Goal: Task Accomplishment & Management: Use online tool/utility

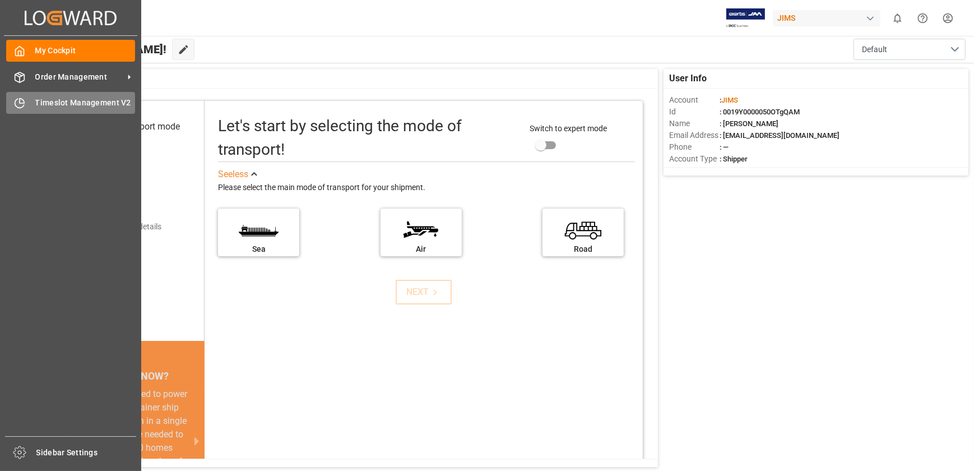
click at [44, 98] on span "Timeslot Management V2" at bounding box center [85, 103] width 100 height 12
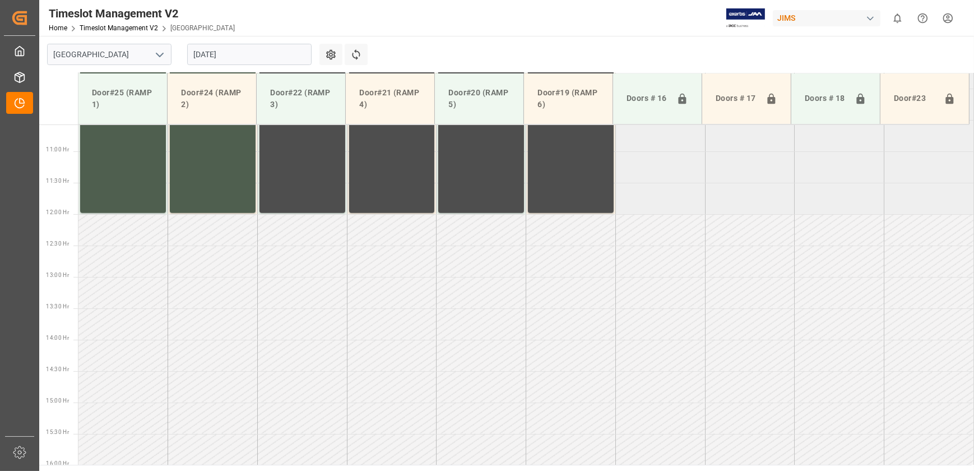
scroll to position [820, 0]
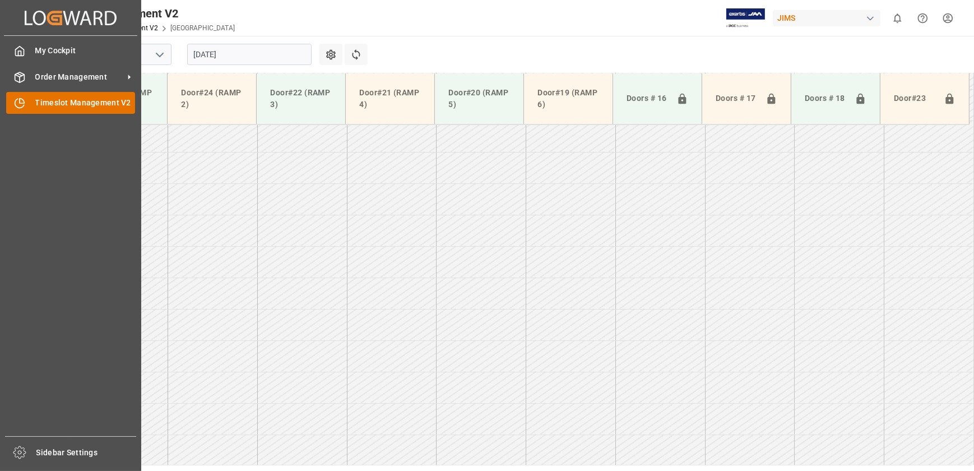
click at [64, 105] on span "Timeslot Management V2" at bounding box center [85, 103] width 100 height 12
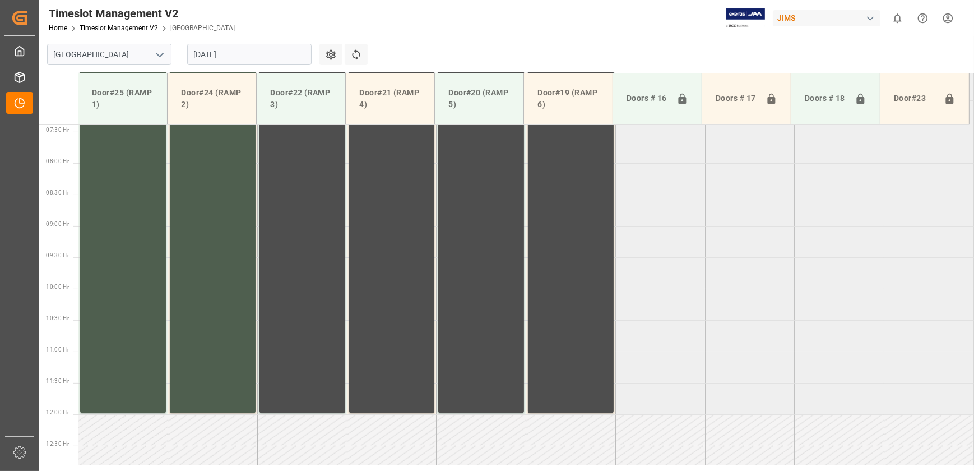
scroll to position [208, 0]
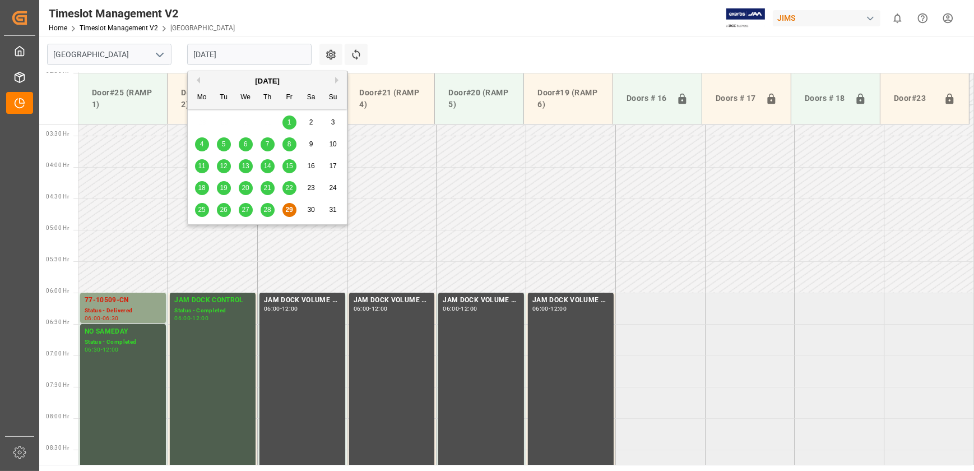
click at [231, 49] on input "[DATE]" at bounding box center [249, 54] width 124 height 21
click at [266, 210] on span "28" at bounding box center [266, 210] width 7 height 8
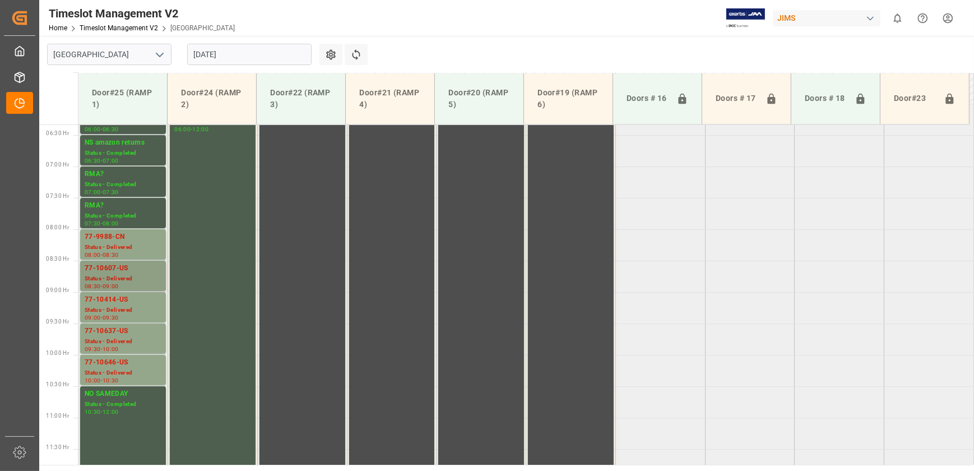
scroll to position [412, 0]
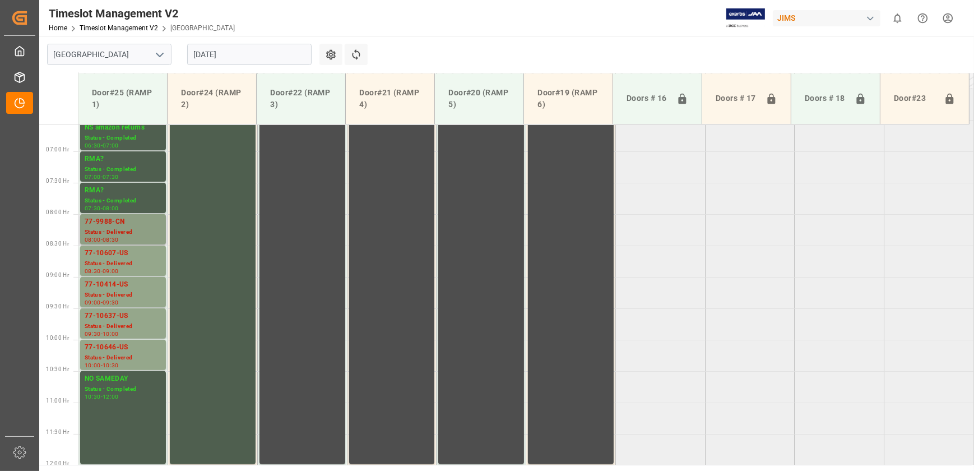
click at [117, 225] on div "77-9988-CN" at bounding box center [123, 221] width 77 height 11
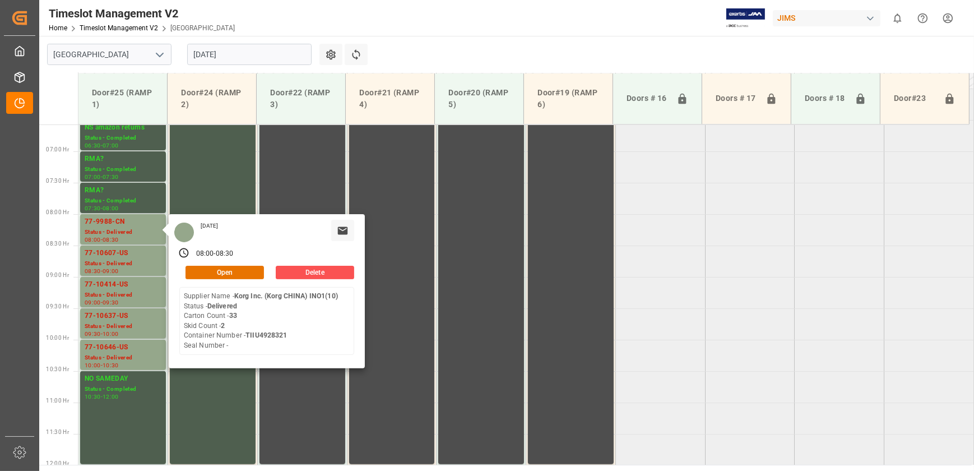
click at [219, 54] on input "[DATE]" at bounding box center [249, 54] width 124 height 21
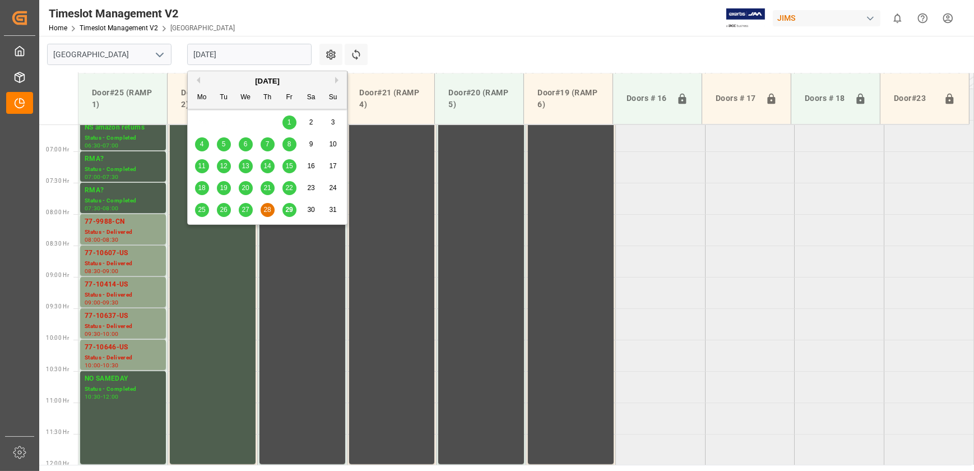
click at [338, 77] on button "Next Month" at bounding box center [338, 80] width 7 height 7
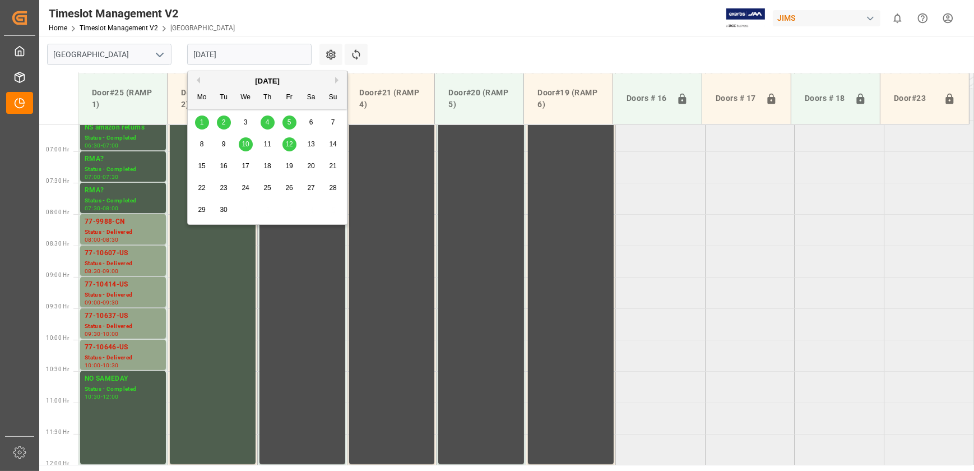
click at [221, 120] on div "2" at bounding box center [224, 122] width 14 height 13
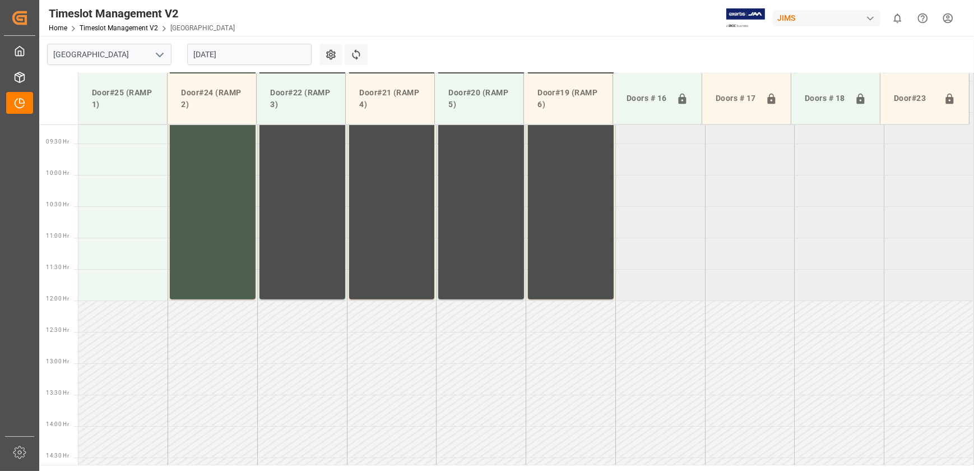
scroll to position [560, 0]
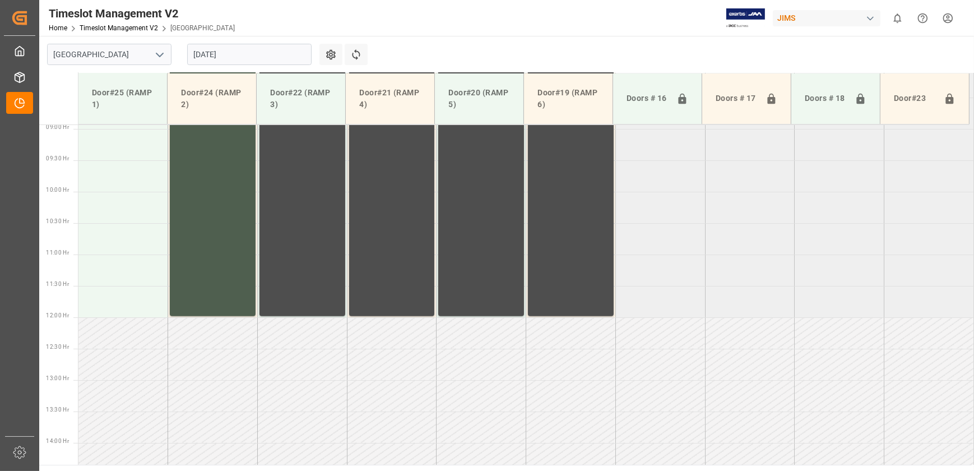
click at [220, 57] on input "[DATE]" at bounding box center [249, 54] width 124 height 21
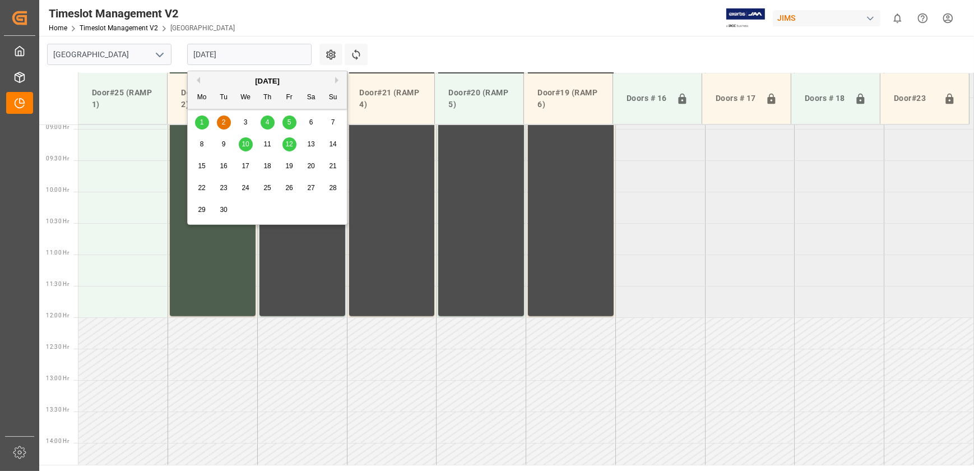
click at [198, 79] on button "Previous Month" at bounding box center [196, 80] width 7 height 7
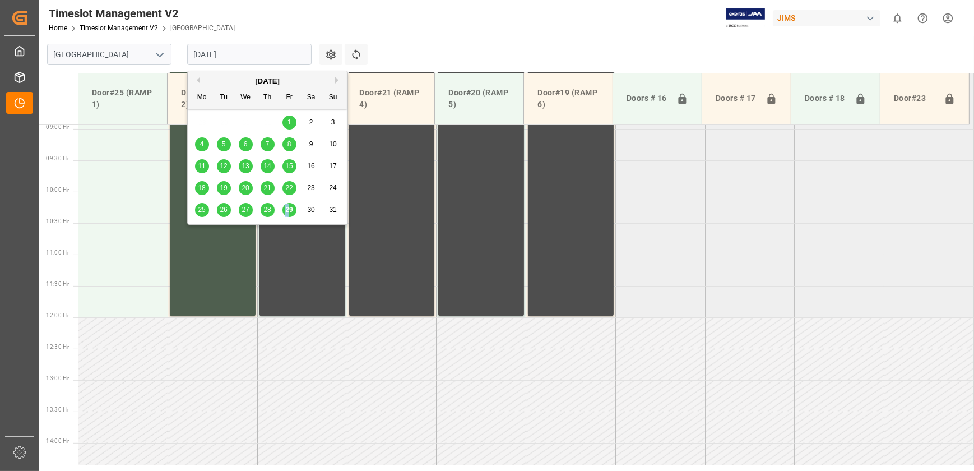
click at [287, 208] on span "29" at bounding box center [288, 210] width 7 height 8
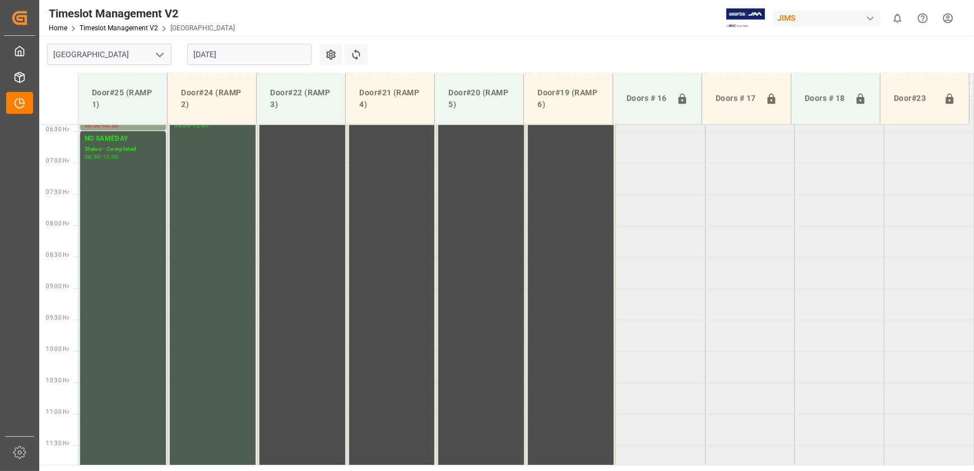
scroll to position [233, 0]
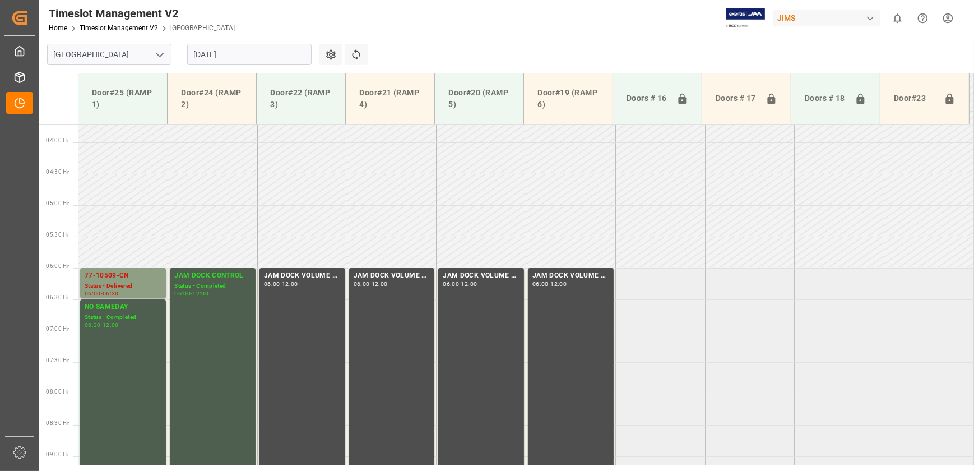
click at [141, 284] on div "Status - Delivered" at bounding box center [123, 286] width 77 height 10
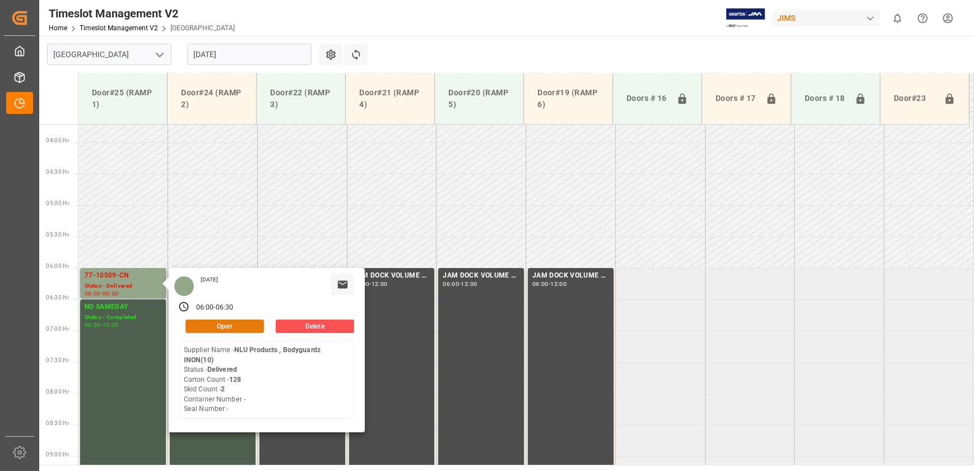
click at [250, 323] on button "Open" at bounding box center [224, 325] width 78 height 13
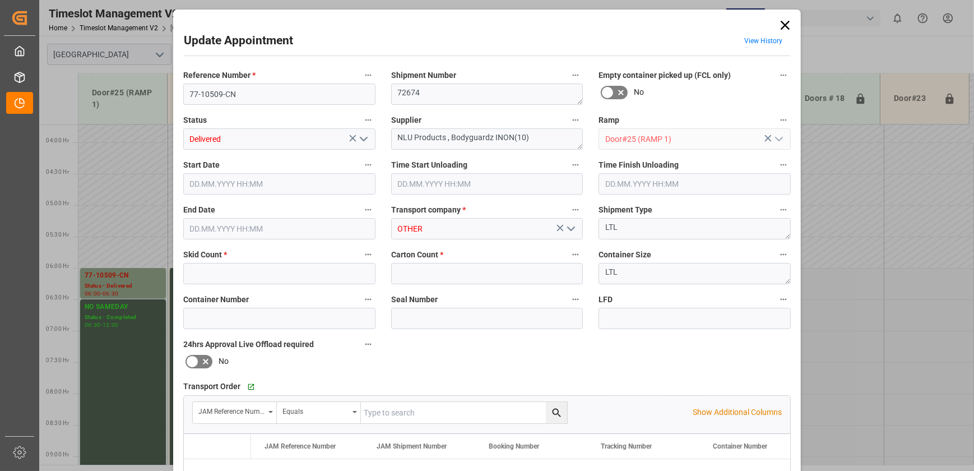
type input "2"
type input "128"
type input "[DATE] 06:00"
type input "[DATE] 06:30"
type input "[DATE] 13:13"
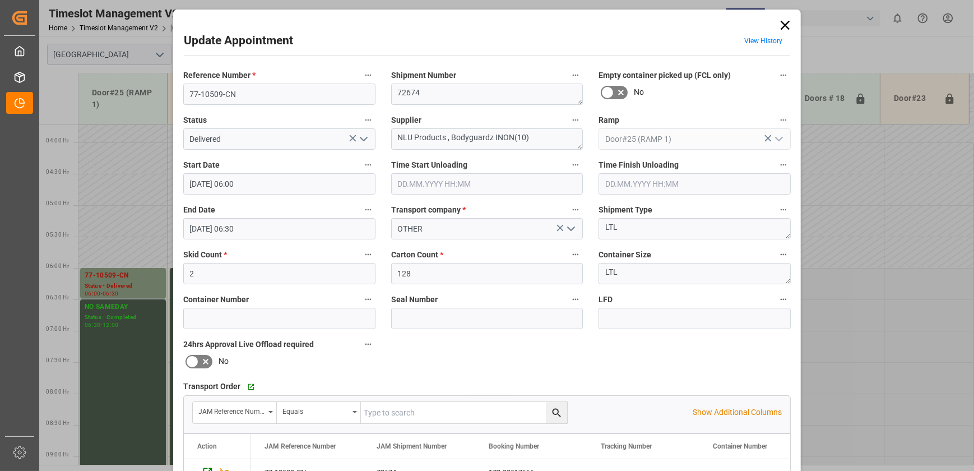
drag, startPoint x: 783, startPoint y: 22, endPoint x: 633, endPoint y: 3, distance: 151.4
click at [783, 22] on icon at bounding box center [785, 25] width 16 height 16
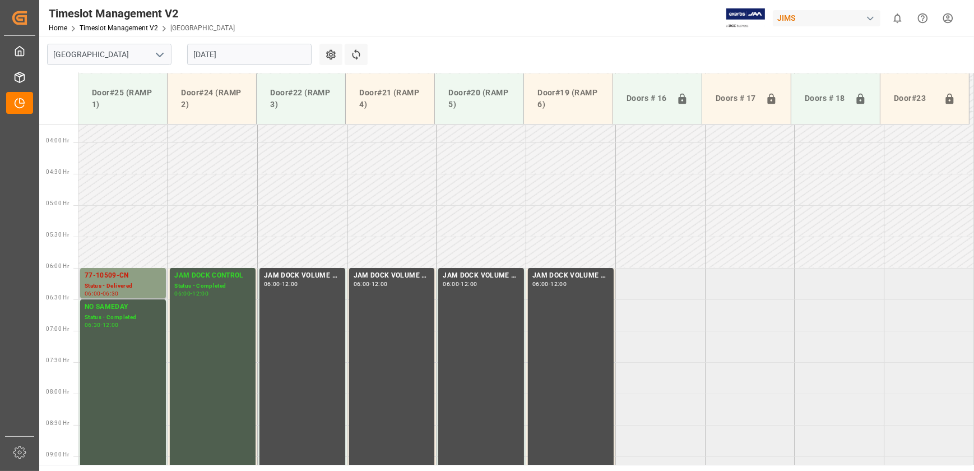
click at [104, 285] on div "Status - Delivered" at bounding box center [123, 286] width 77 height 10
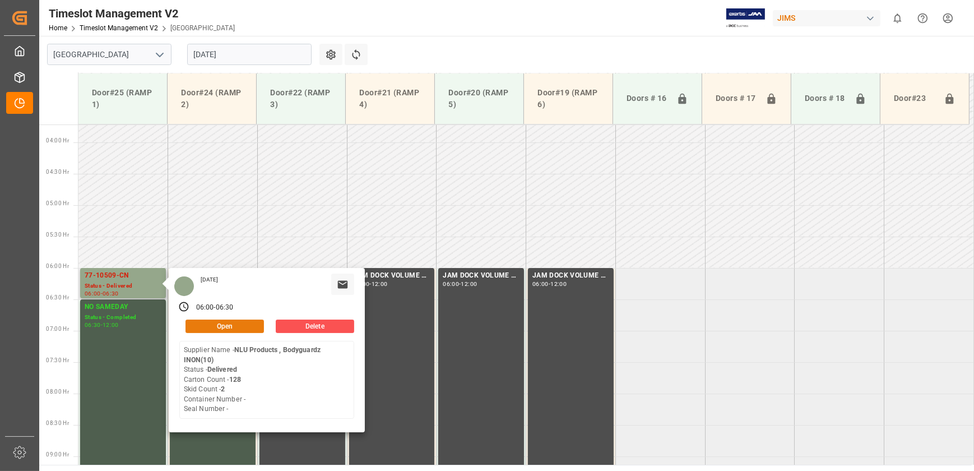
click at [252, 325] on button "Open" at bounding box center [224, 325] width 78 height 13
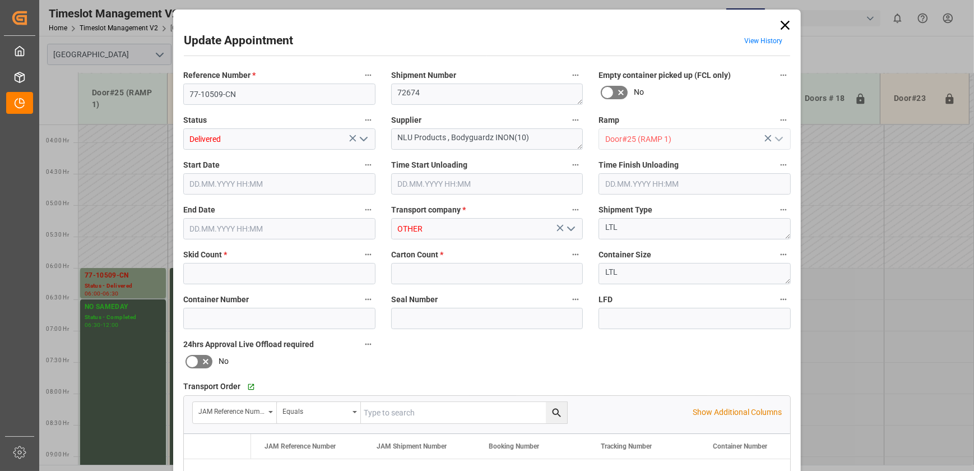
type input "2"
type input "128"
type input "[DATE] 06:00"
type input "[DATE] 06:30"
type input "[DATE] 13:13"
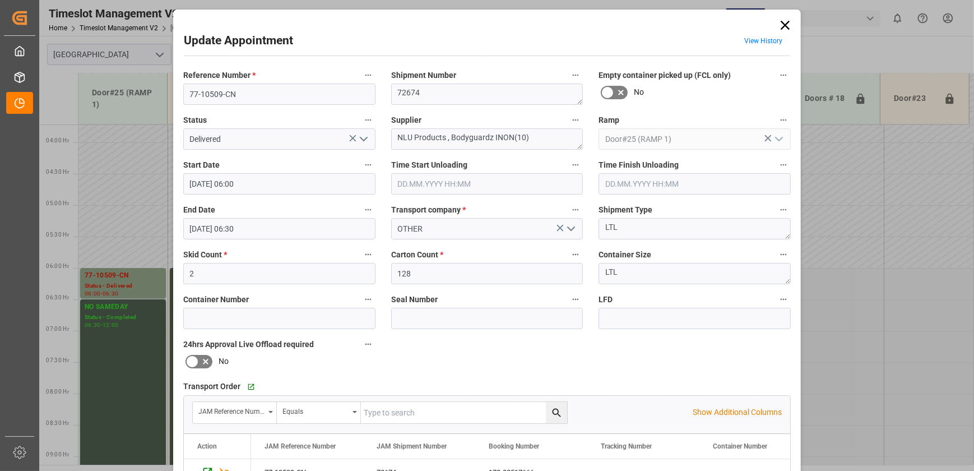
click at [364, 136] on icon "open menu" at bounding box center [363, 138] width 13 height 13
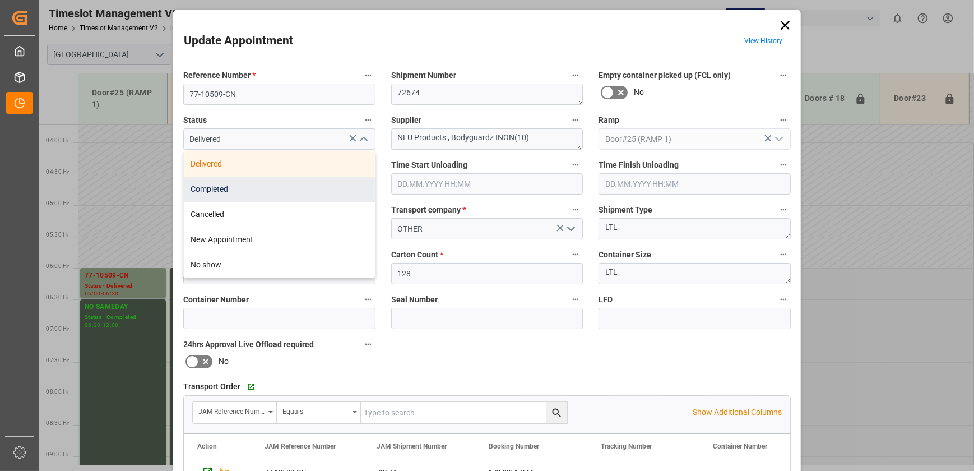
click at [317, 185] on div "Completed" at bounding box center [279, 188] width 191 height 25
type input "Completed"
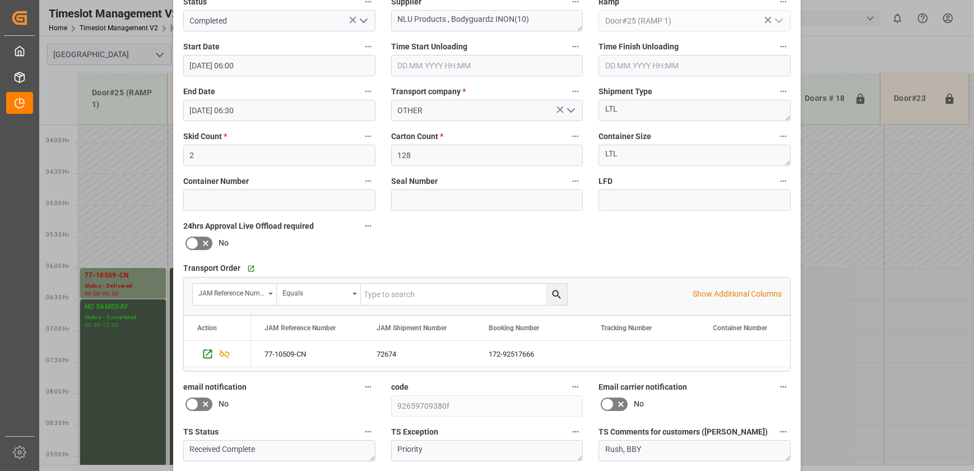
scroll to position [210, 0]
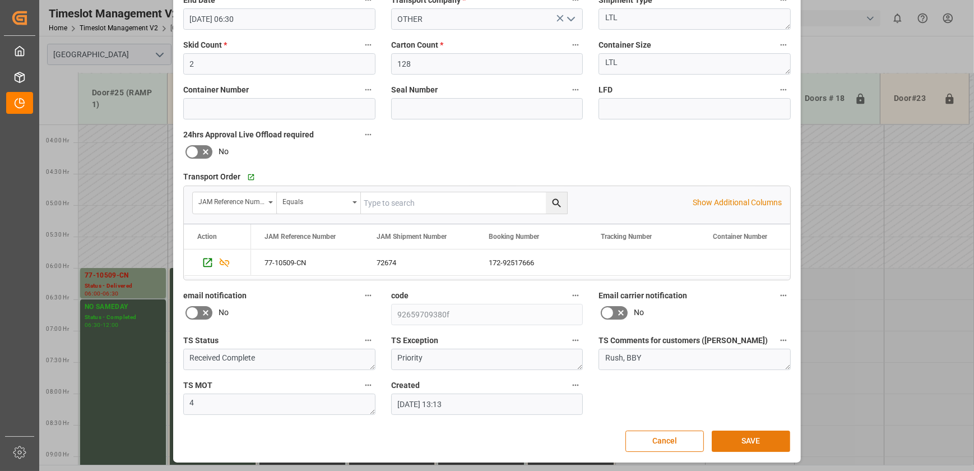
click at [727, 436] on button "SAVE" at bounding box center [751, 440] width 78 height 21
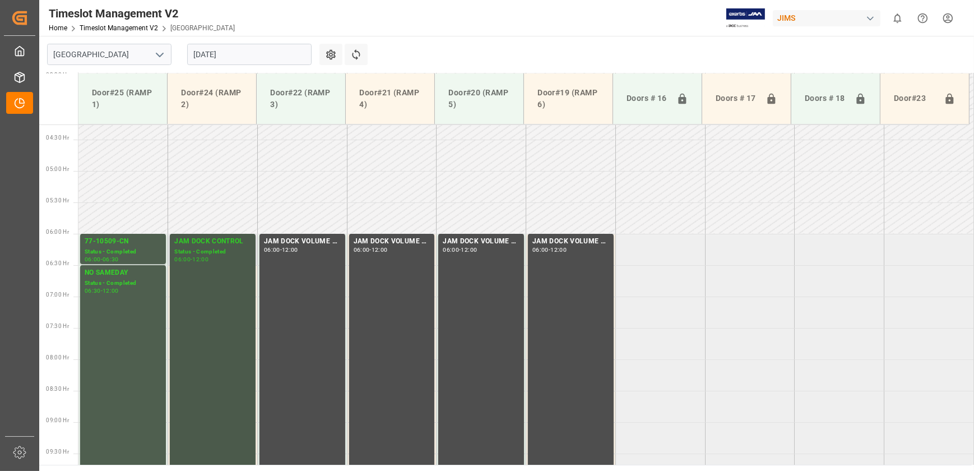
scroll to position [369, 0]
